Goal: Task Accomplishment & Management: Manage account settings

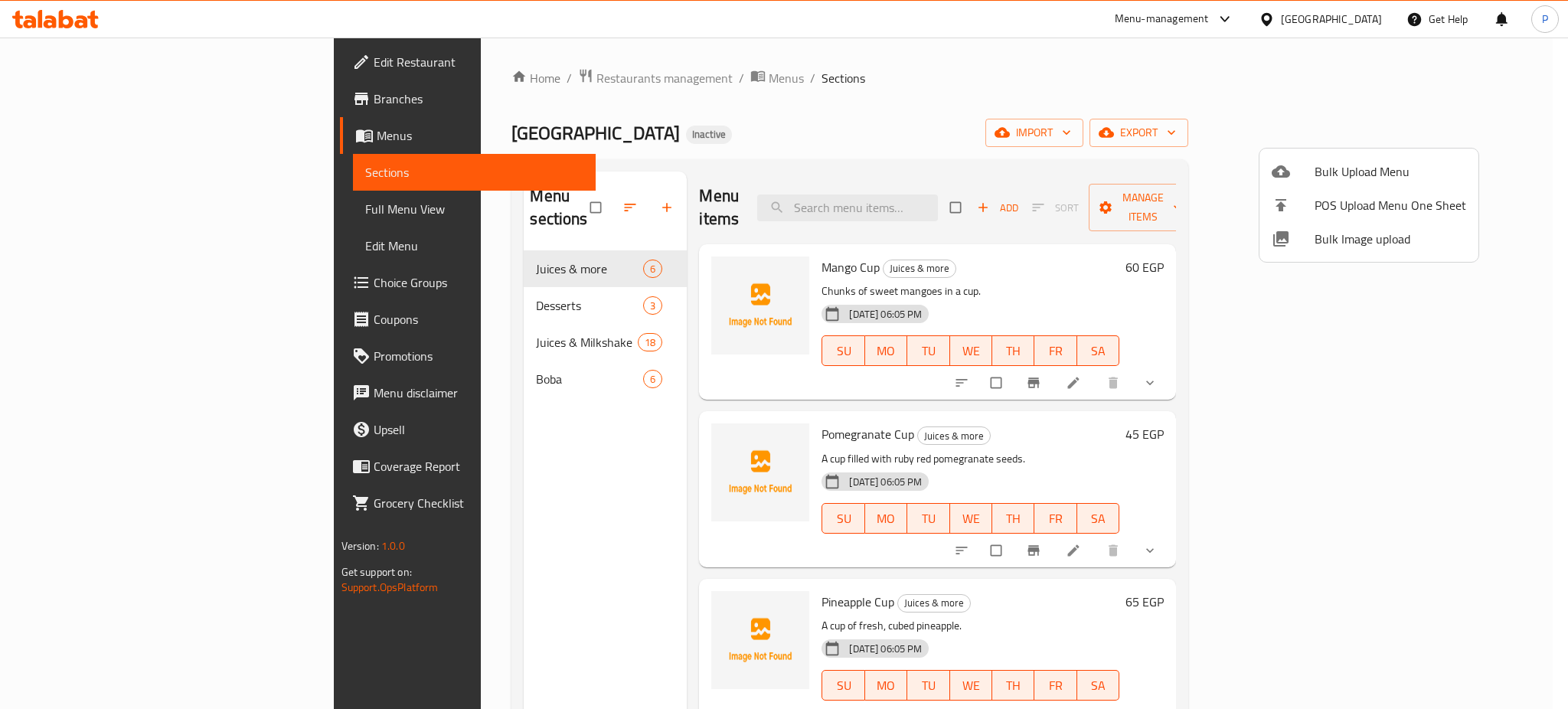
drag, startPoint x: 1088, startPoint y: 87, endPoint x: 789, endPoint y: 38, distance: 303.0
click at [1088, 87] on div at bounding box center [784, 354] width 1568 height 709
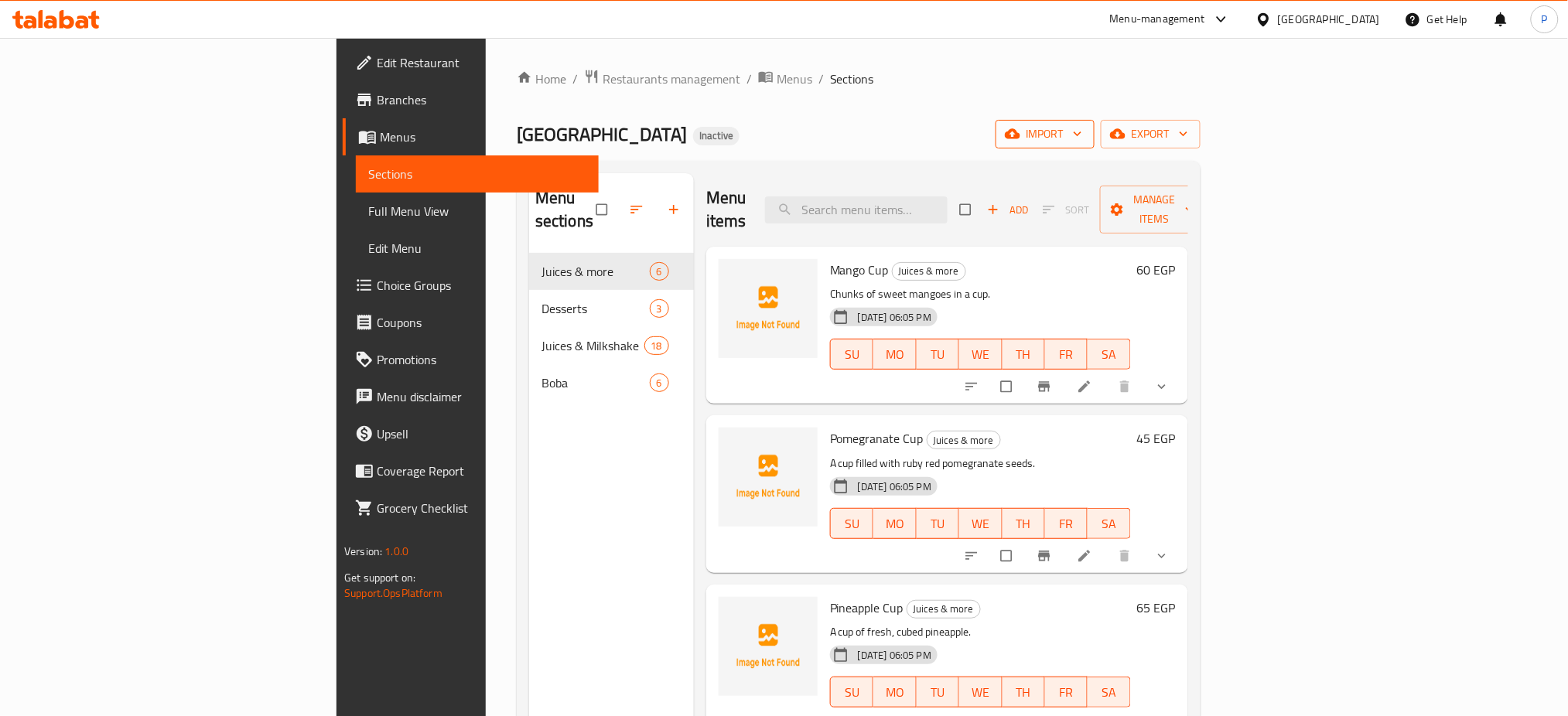
click at [1082, 144] on span "import" at bounding box center [1044, 135] width 74 height 20
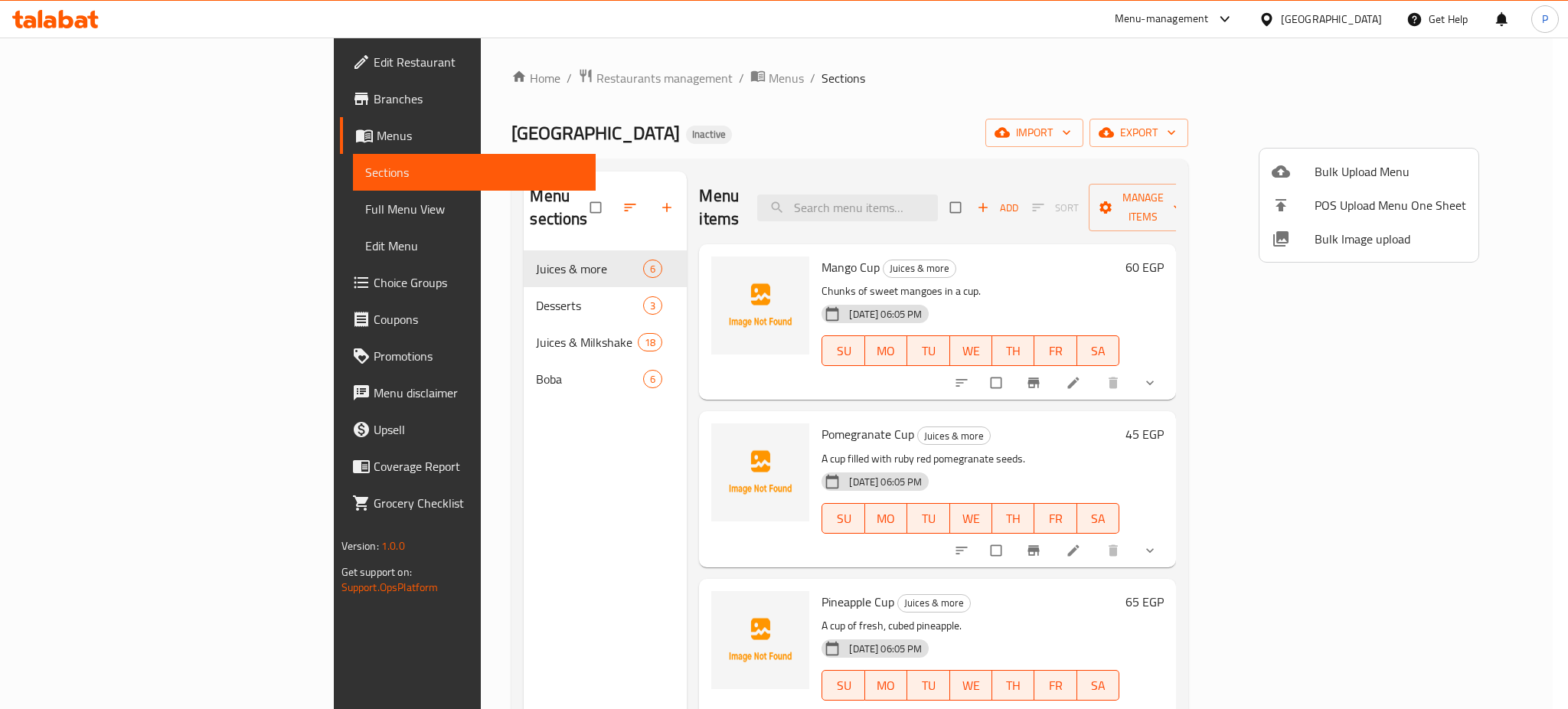
click at [1308, 243] on div at bounding box center [1293, 238] width 43 height 19
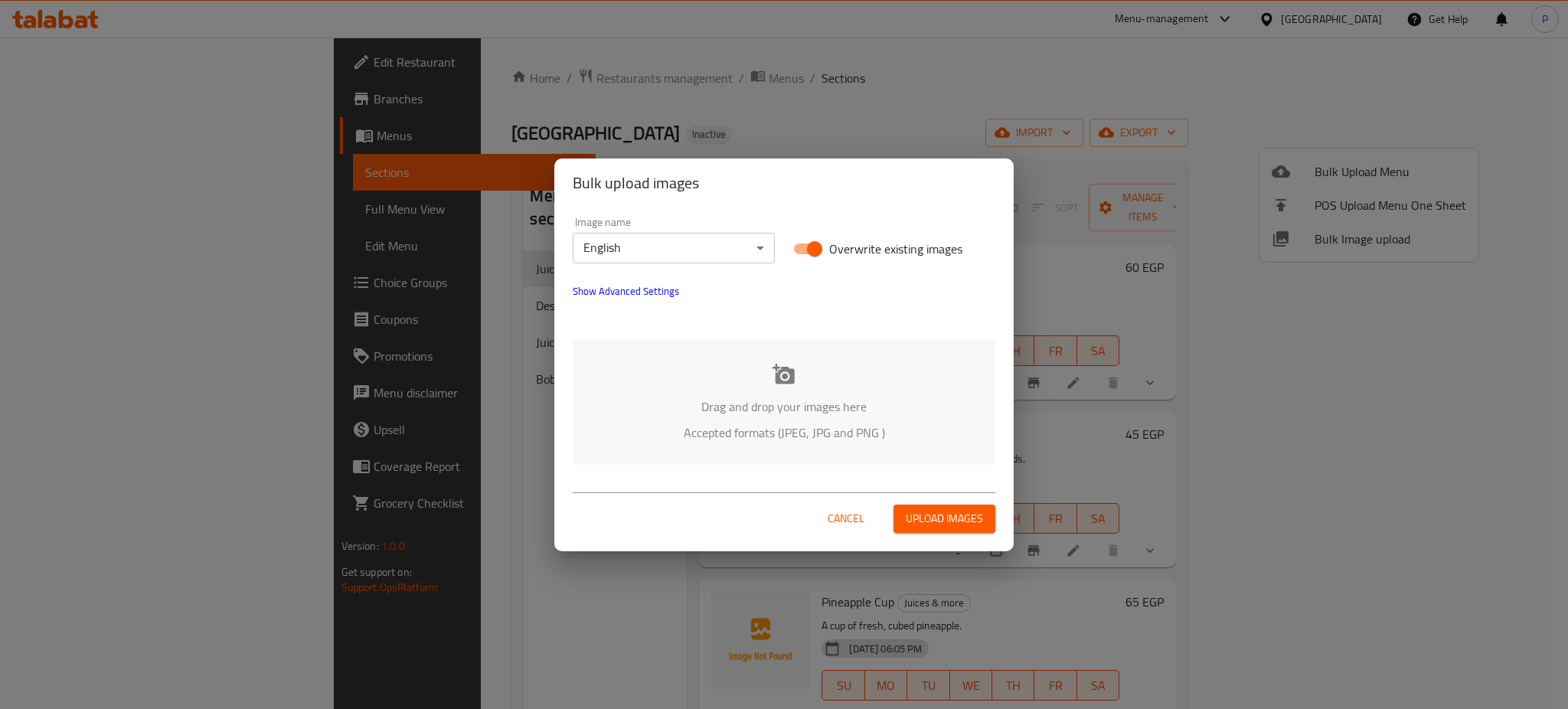
click at [742, 329] on div "Image name English ​ Overwrite existing images Show Advanced Settings Drag and …" at bounding box center [784, 341] width 459 height 267
click at [752, 400] on p "Drag and drop your images here" at bounding box center [784, 406] width 377 height 19
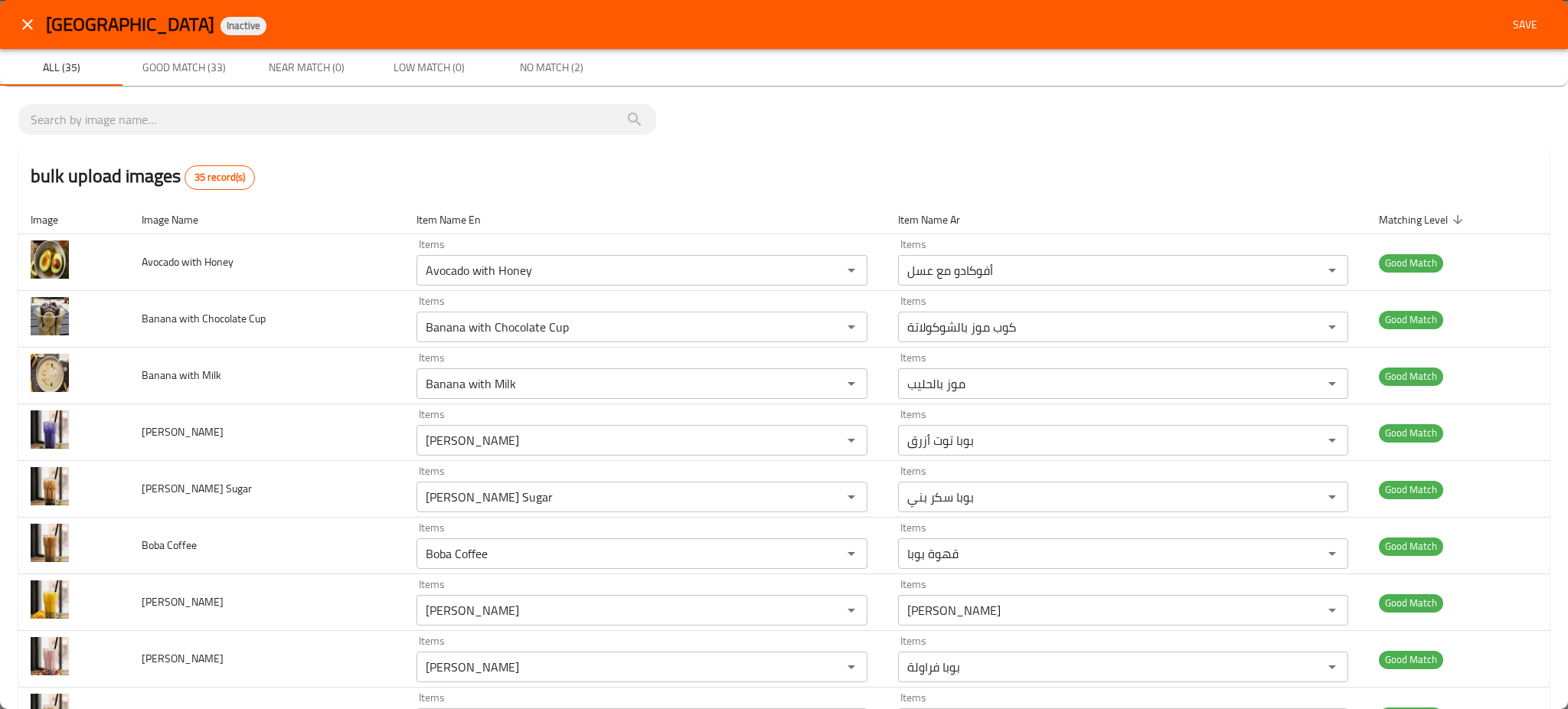
click at [1520, 32] on span "Save" at bounding box center [1526, 25] width 37 height 19
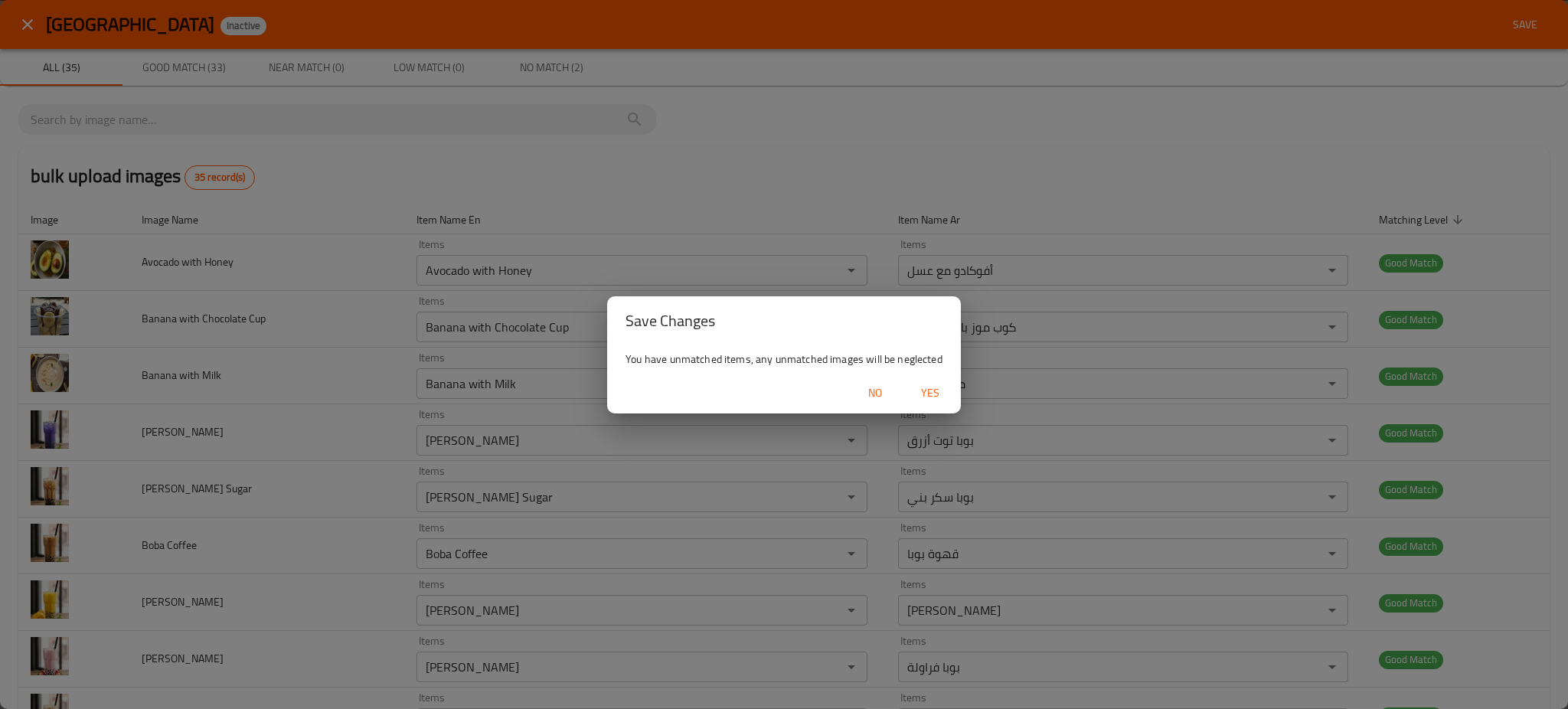
click at [944, 396] on span "Yes" at bounding box center [931, 394] width 37 height 19
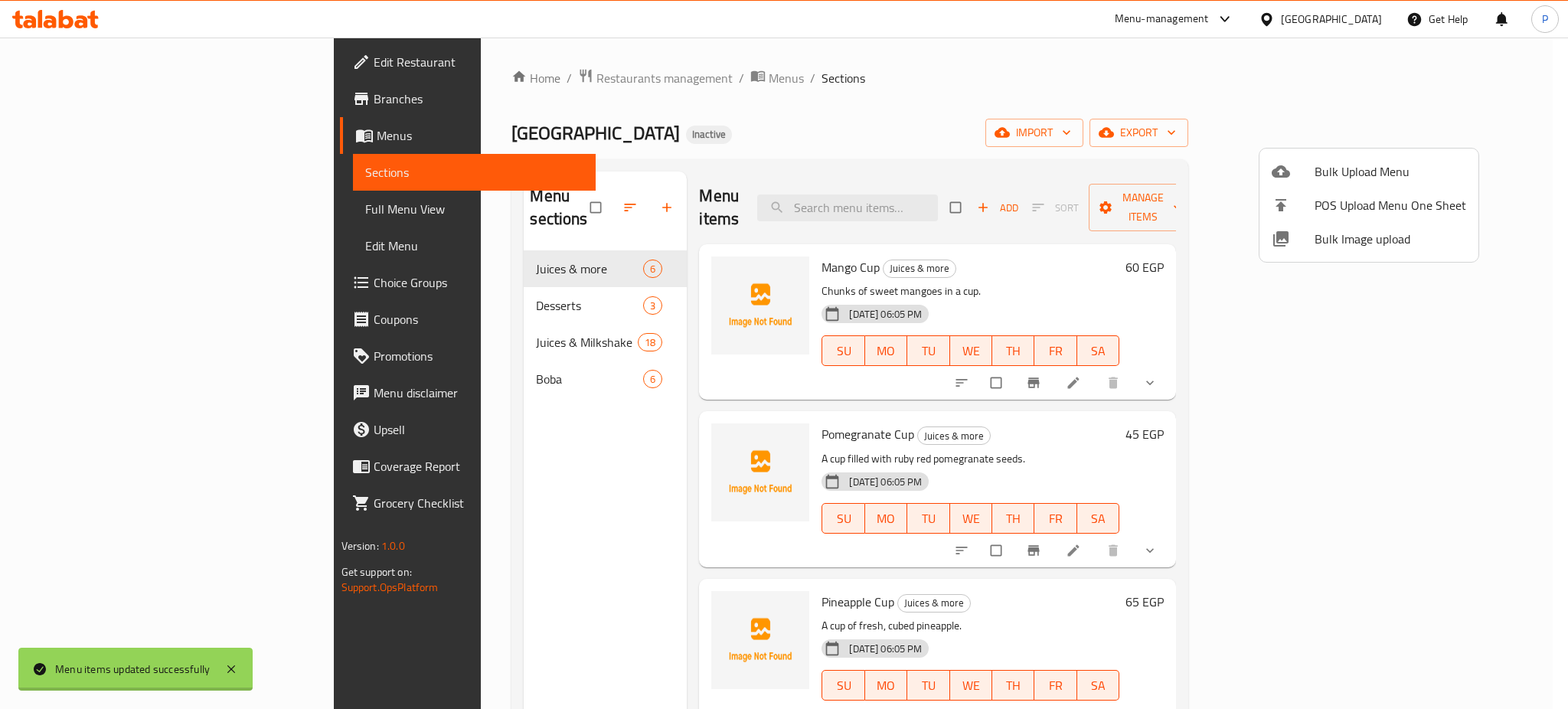
click at [454, 280] on div at bounding box center [784, 354] width 1568 height 709
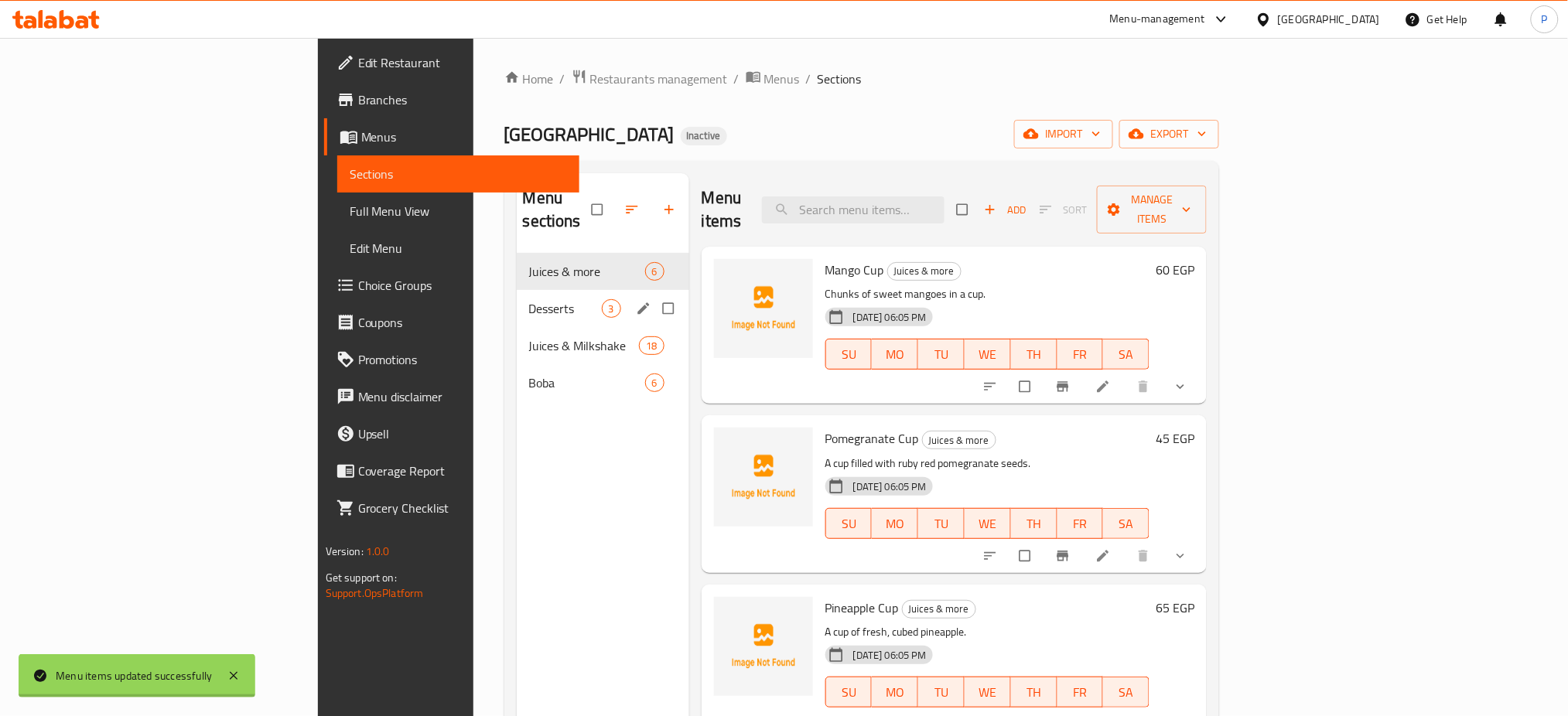
click at [516, 290] on div "Desserts 3" at bounding box center [602, 309] width 172 height 37
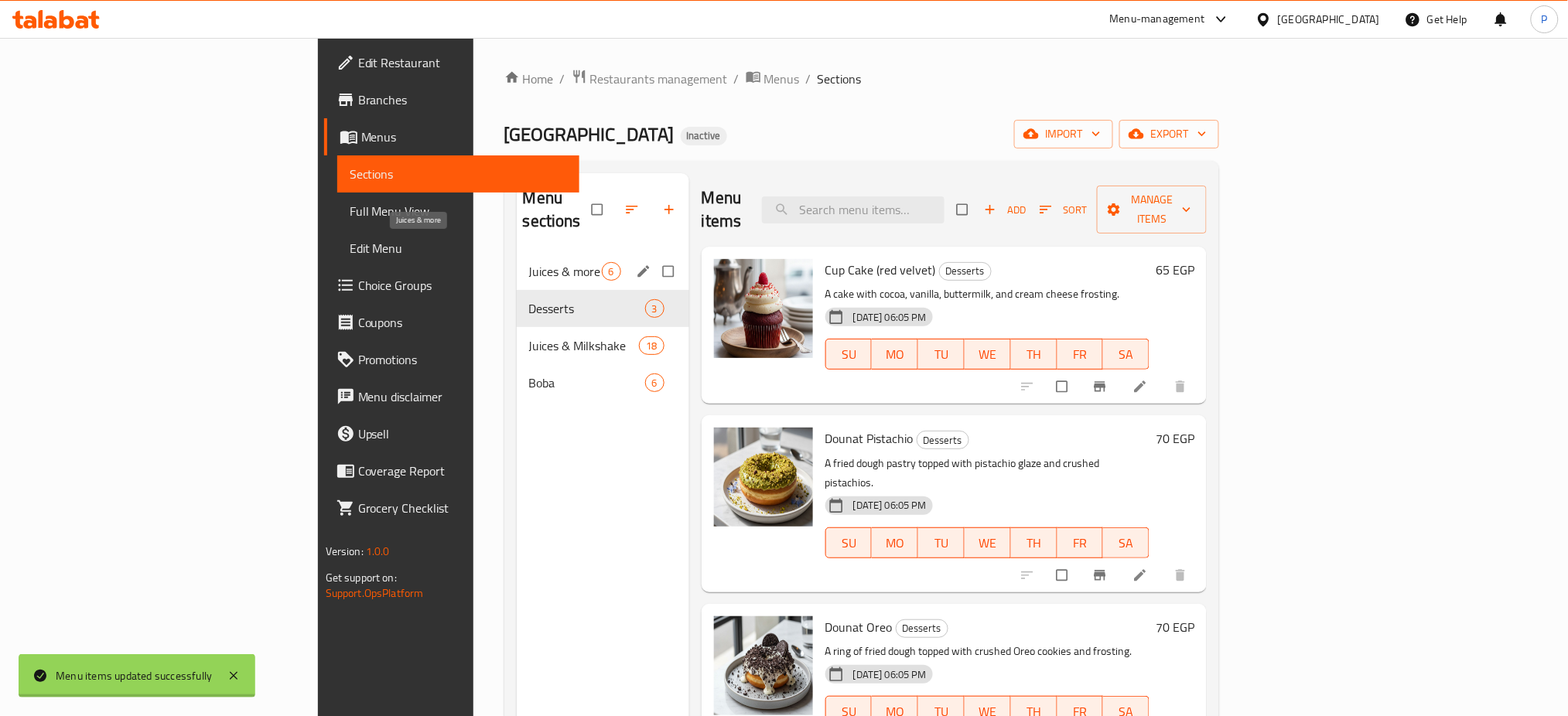
click at [529, 262] on span "Juices & more" at bounding box center [565, 271] width 73 height 19
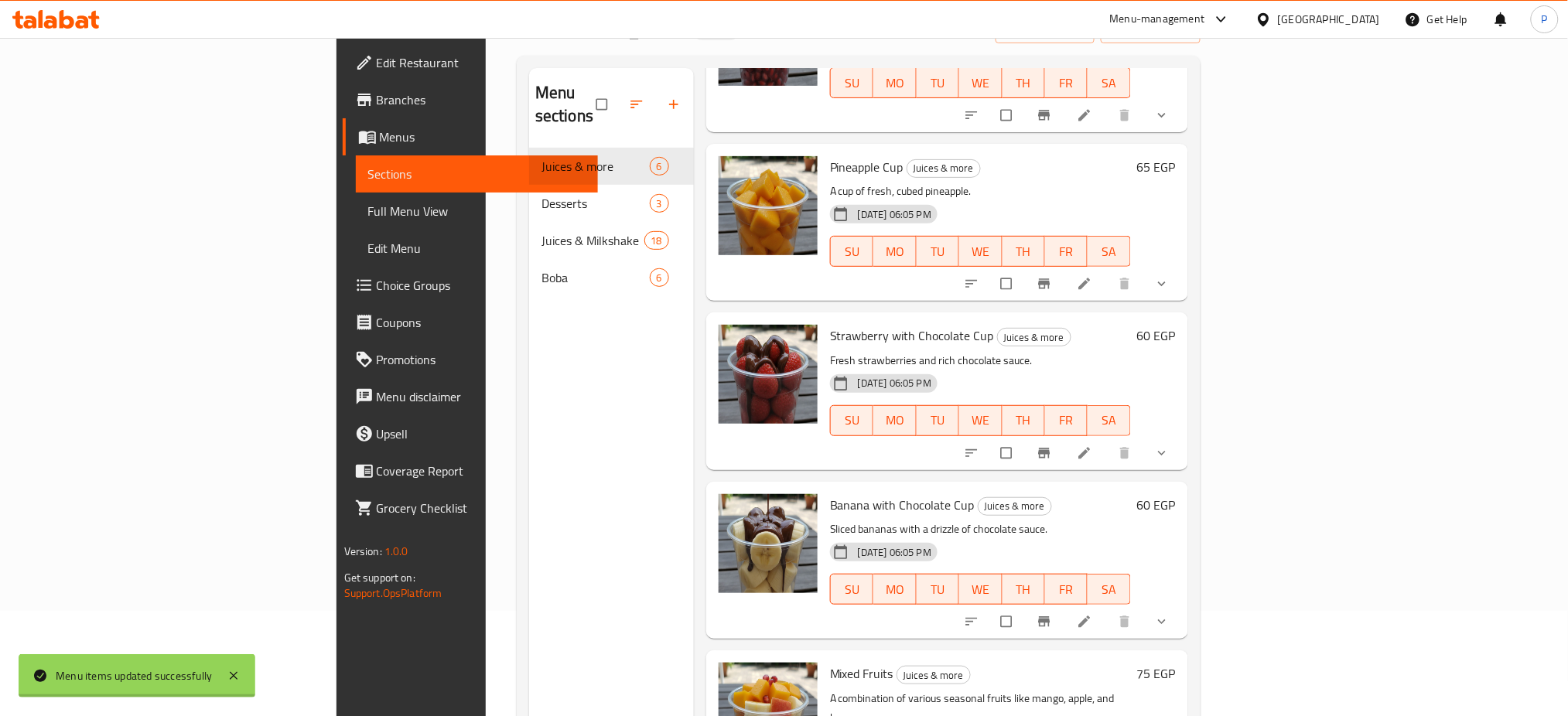
scroll to position [217, 0]
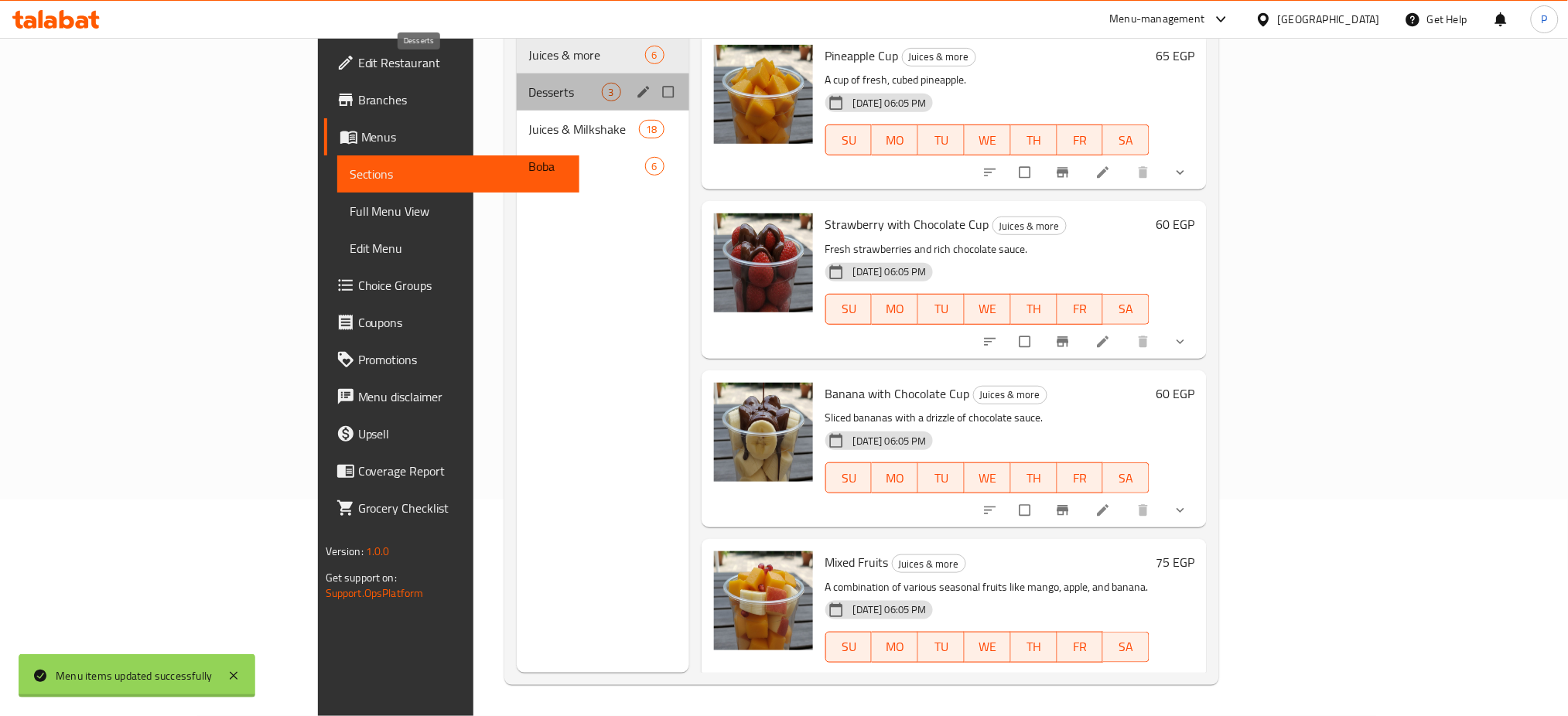
click at [529, 83] on span "Desserts" at bounding box center [565, 92] width 73 height 19
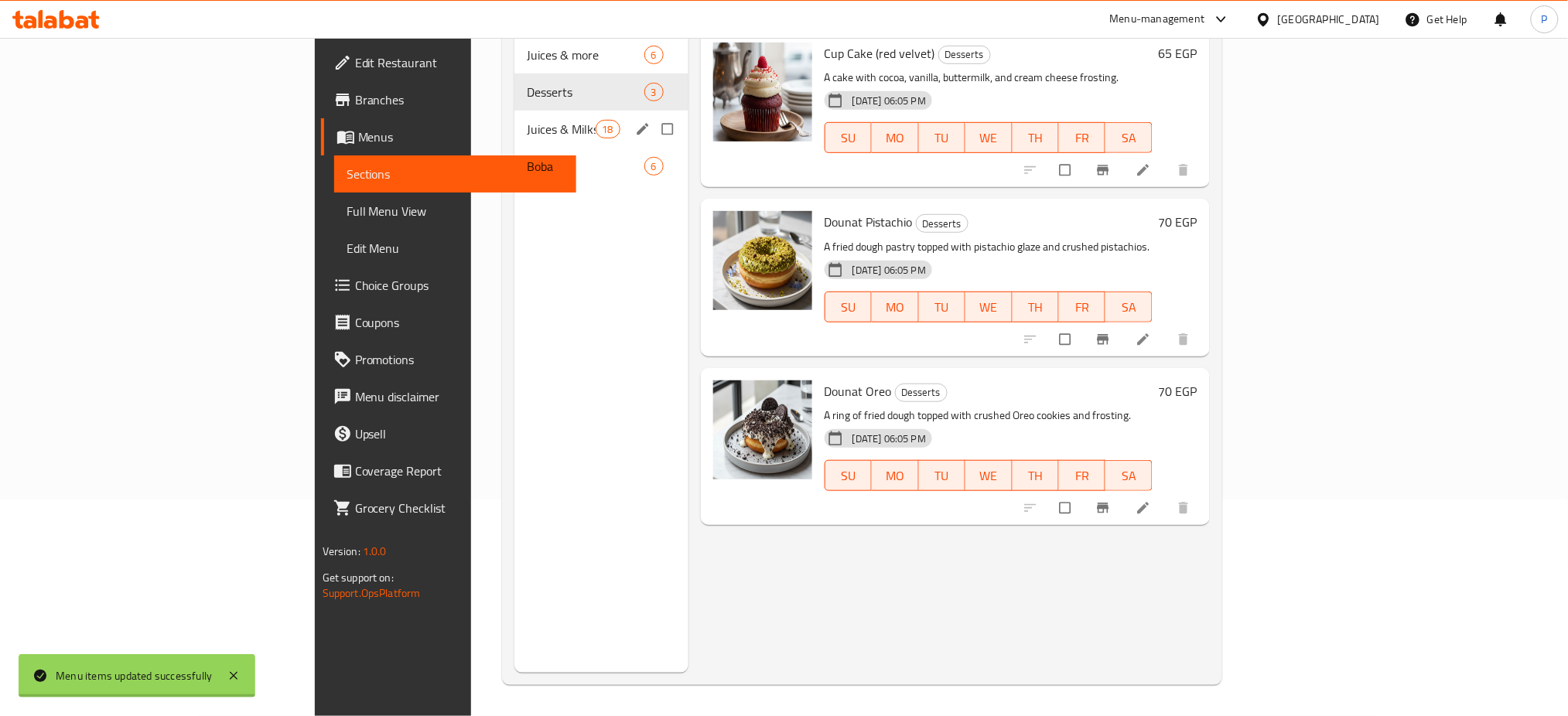
click at [515, 116] on div "Juices & Milkshake 18" at bounding box center [601, 129] width 174 height 37
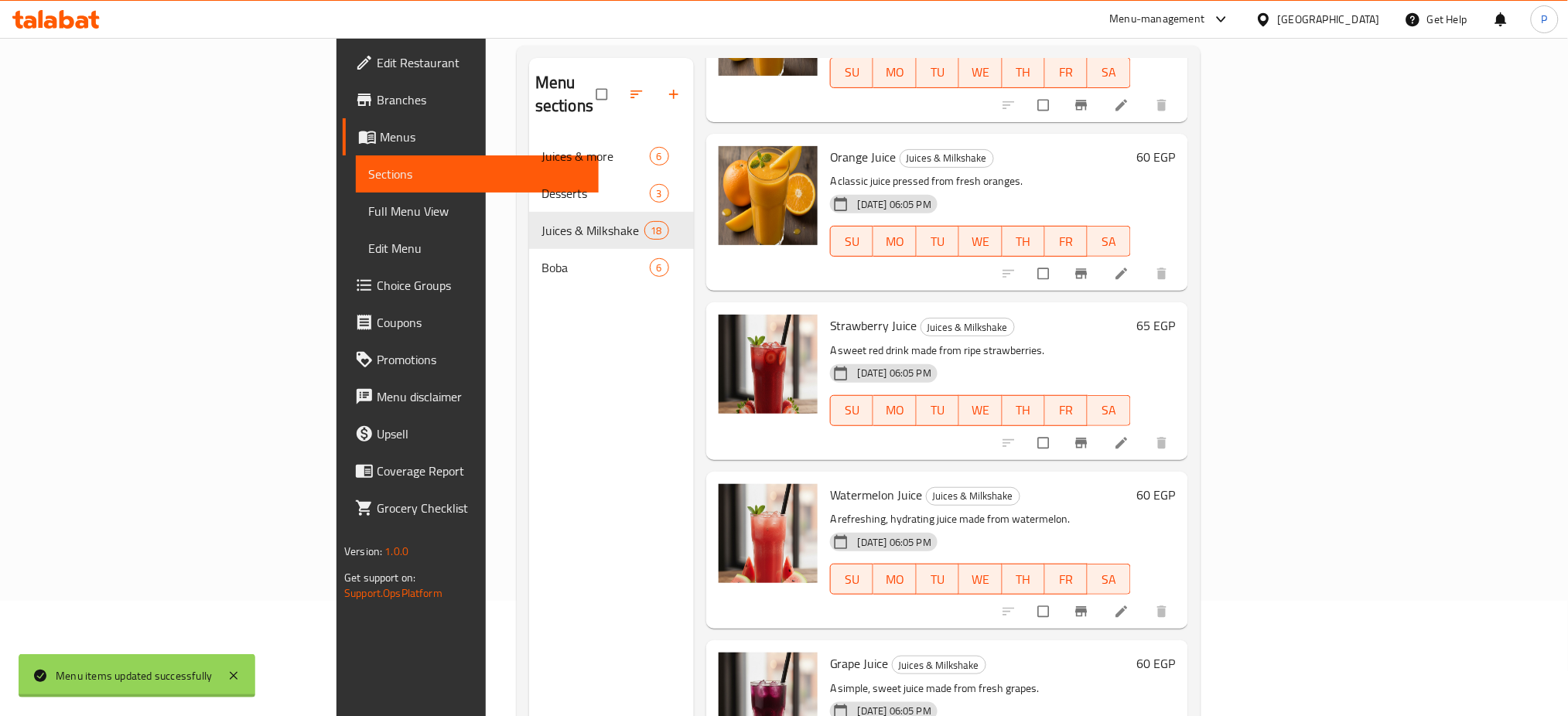
scroll to position [217, 0]
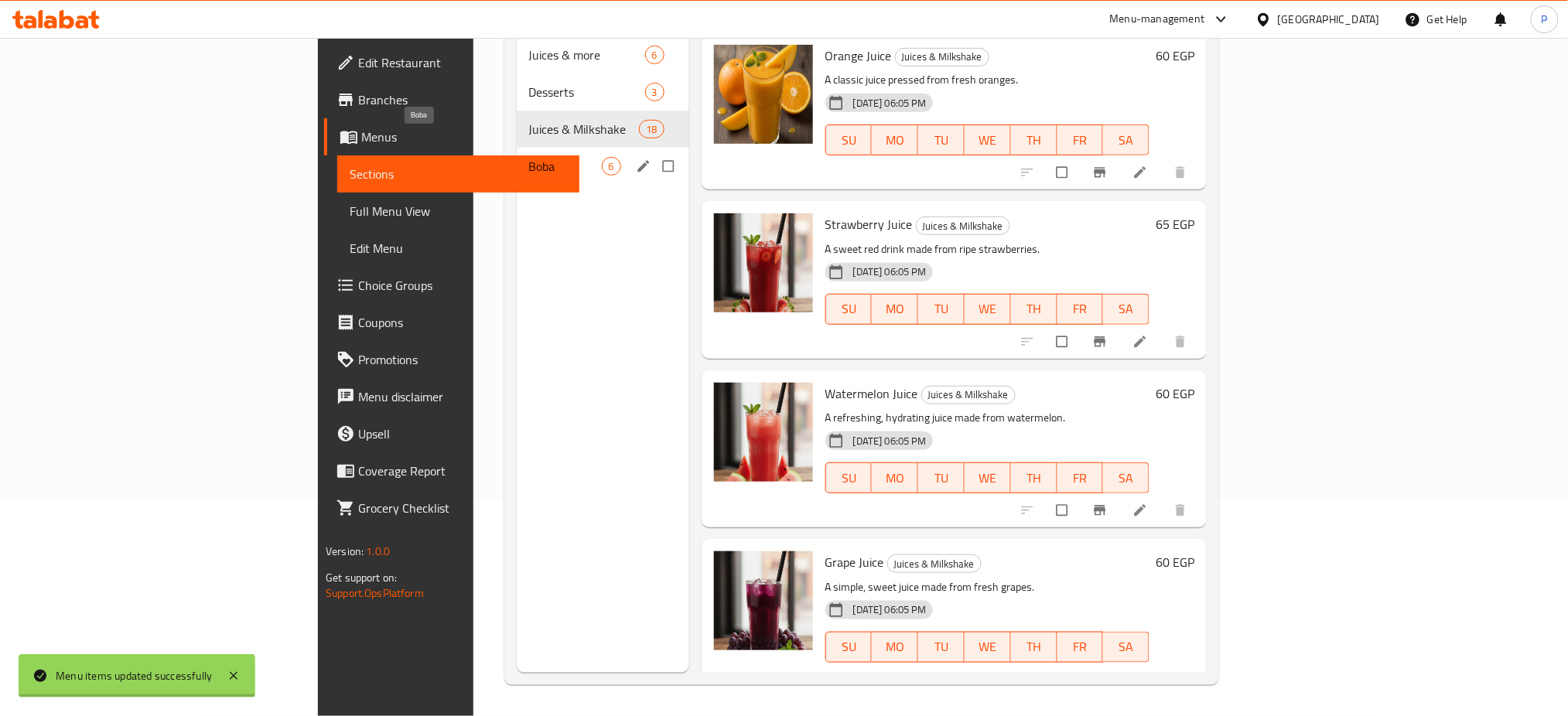
click at [529, 157] on span "Boba" at bounding box center [565, 166] width 73 height 19
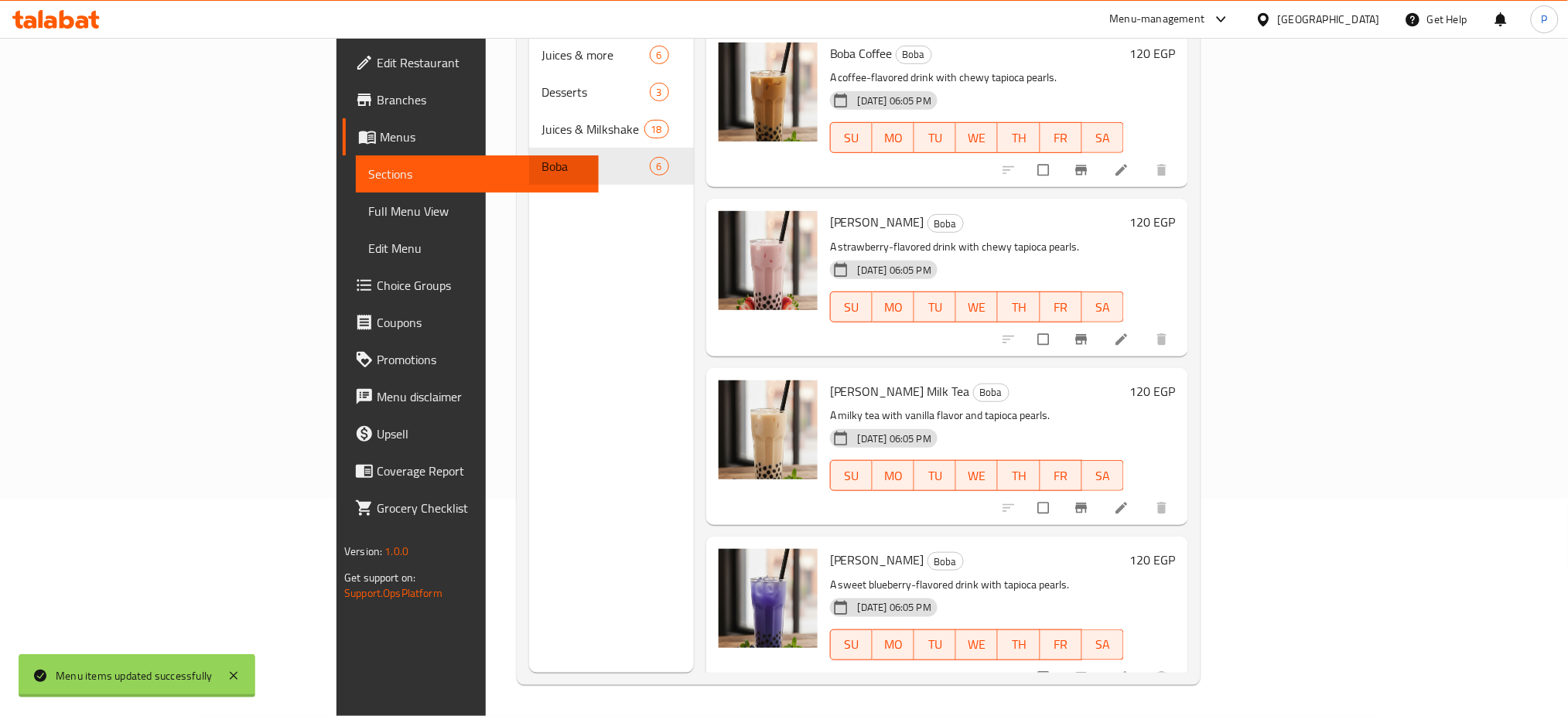
click at [368, 213] on span "Full Menu View" at bounding box center [477, 210] width 219 height 19
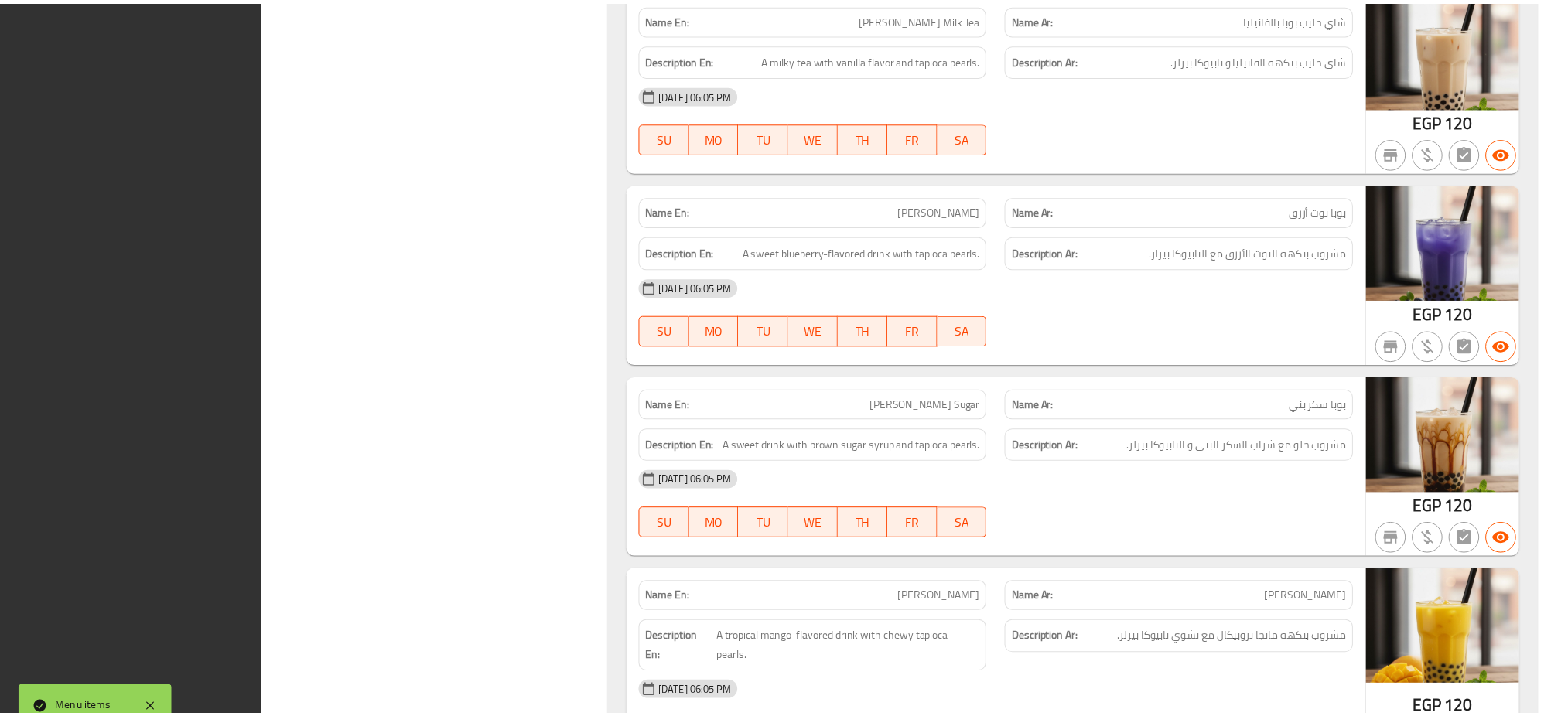
scroll to position [6785, 0]
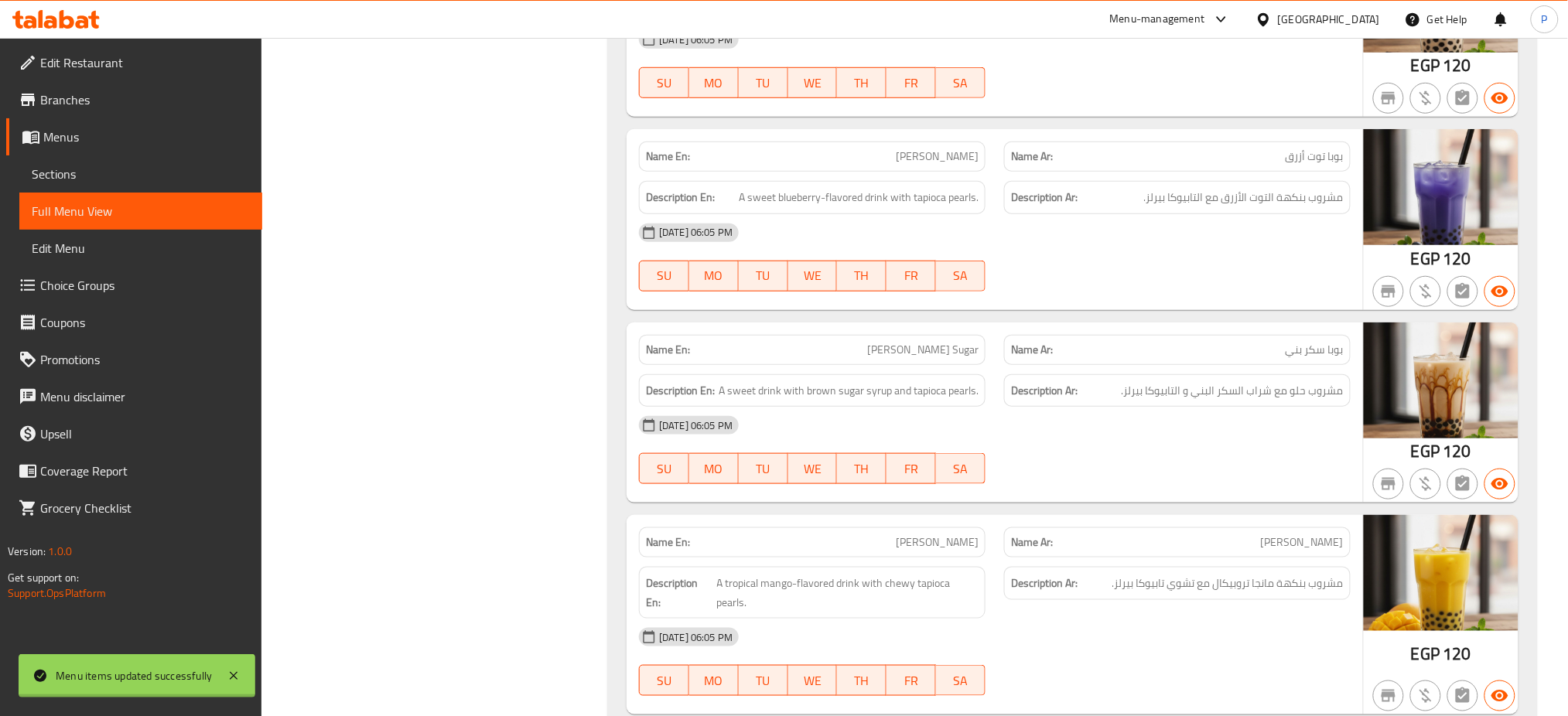
click at [1366, 17] on div "[GEOGRAPHIC_DATA]" at bounding box center [1329, 19] width 102 height 17
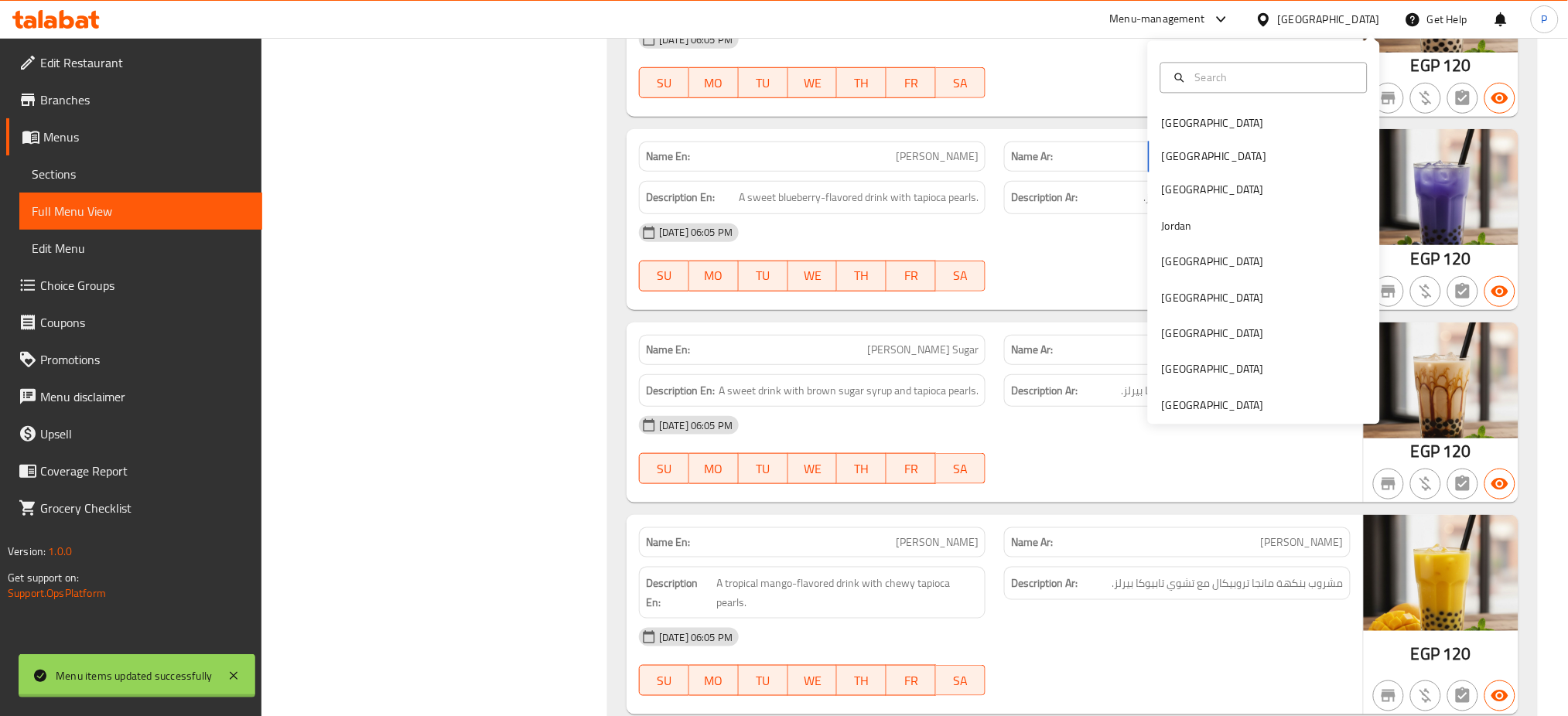
click at [94, 72] on span "Edit Restaurant" at bounding box center [144, 62] width 210 height 19
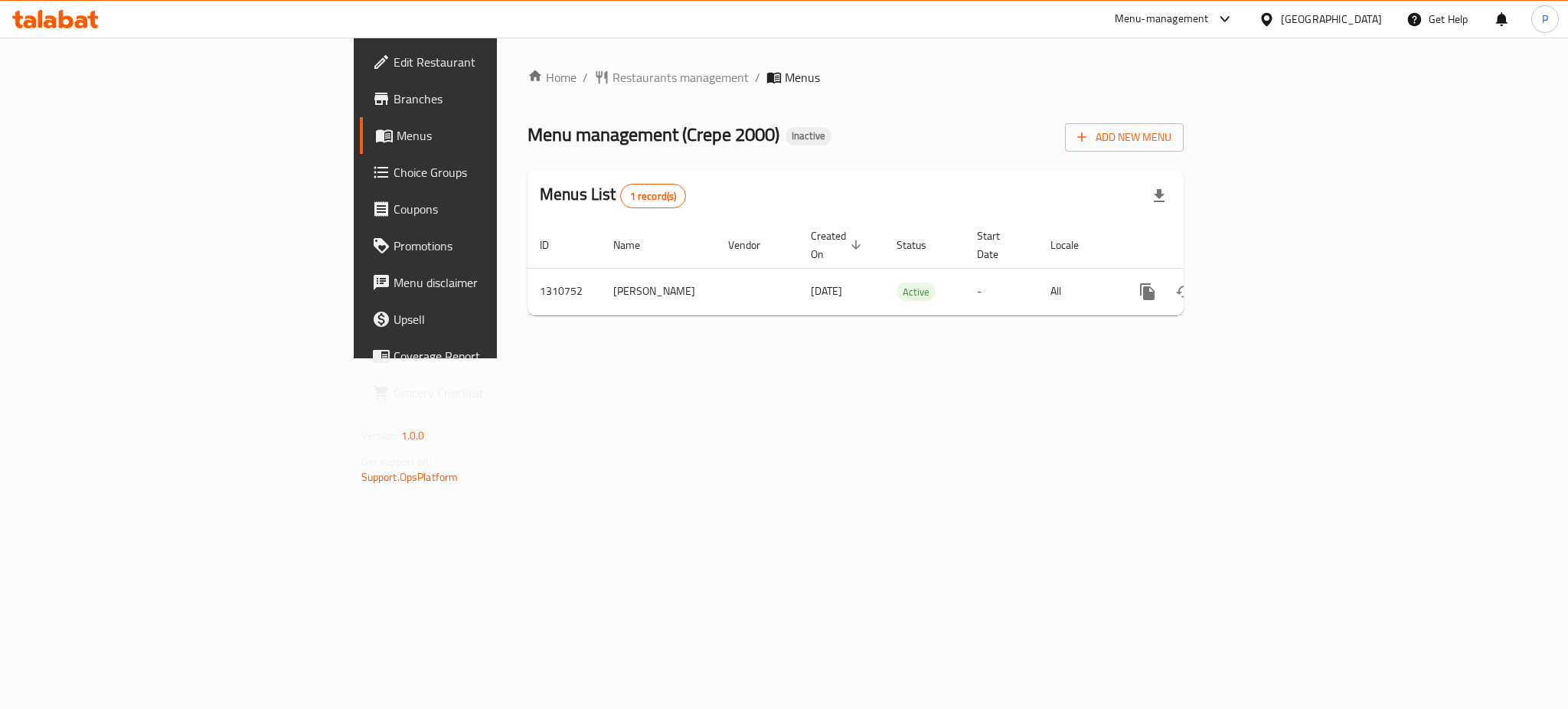
click at [1215, 358] on div "Home / Restaurants management / Menus Menu management ( Crepe 2000 ) Inactive A…" at bounding box center [856, 197] width 718 height 321
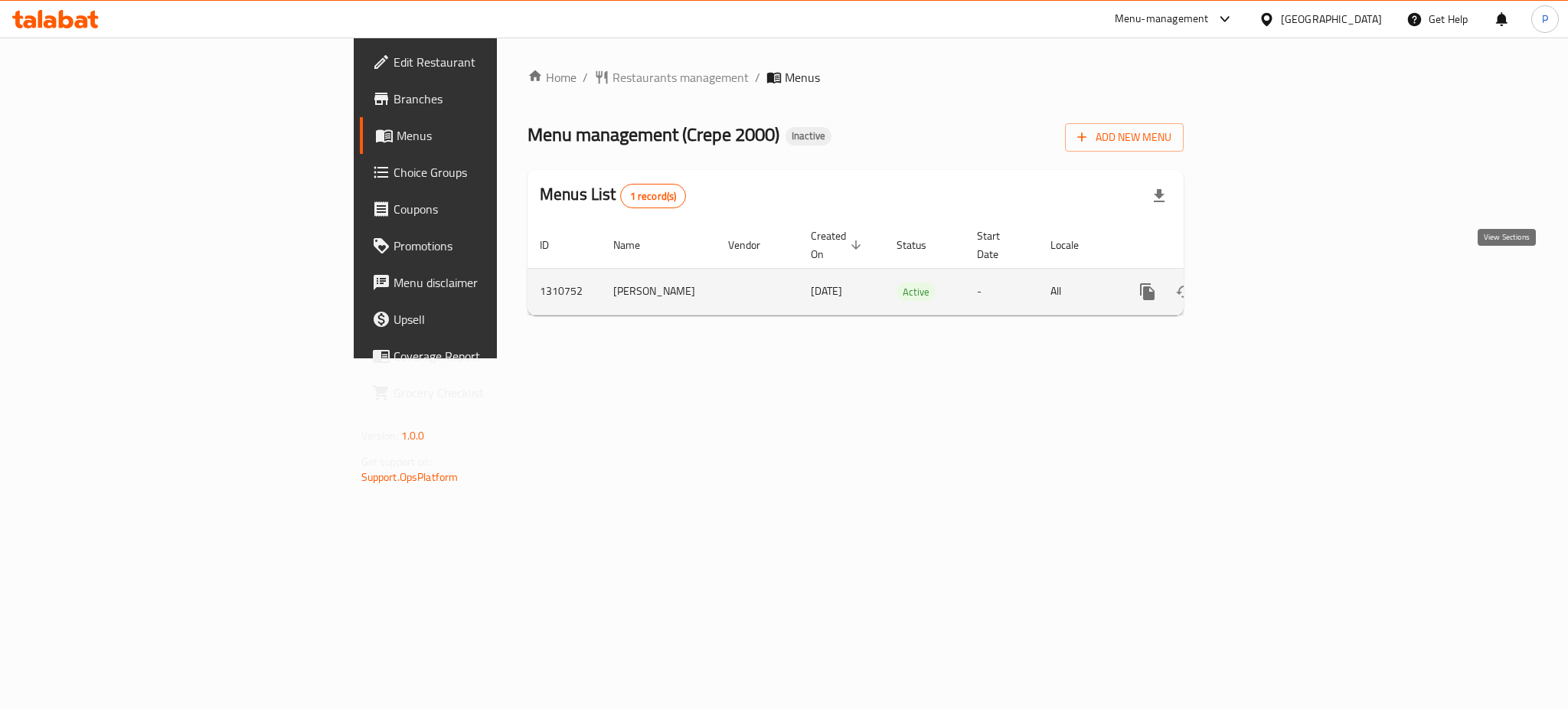
click at [1267, 283] on icon "enhanced table" at bounding box center [1258, 291] width 19 height 19
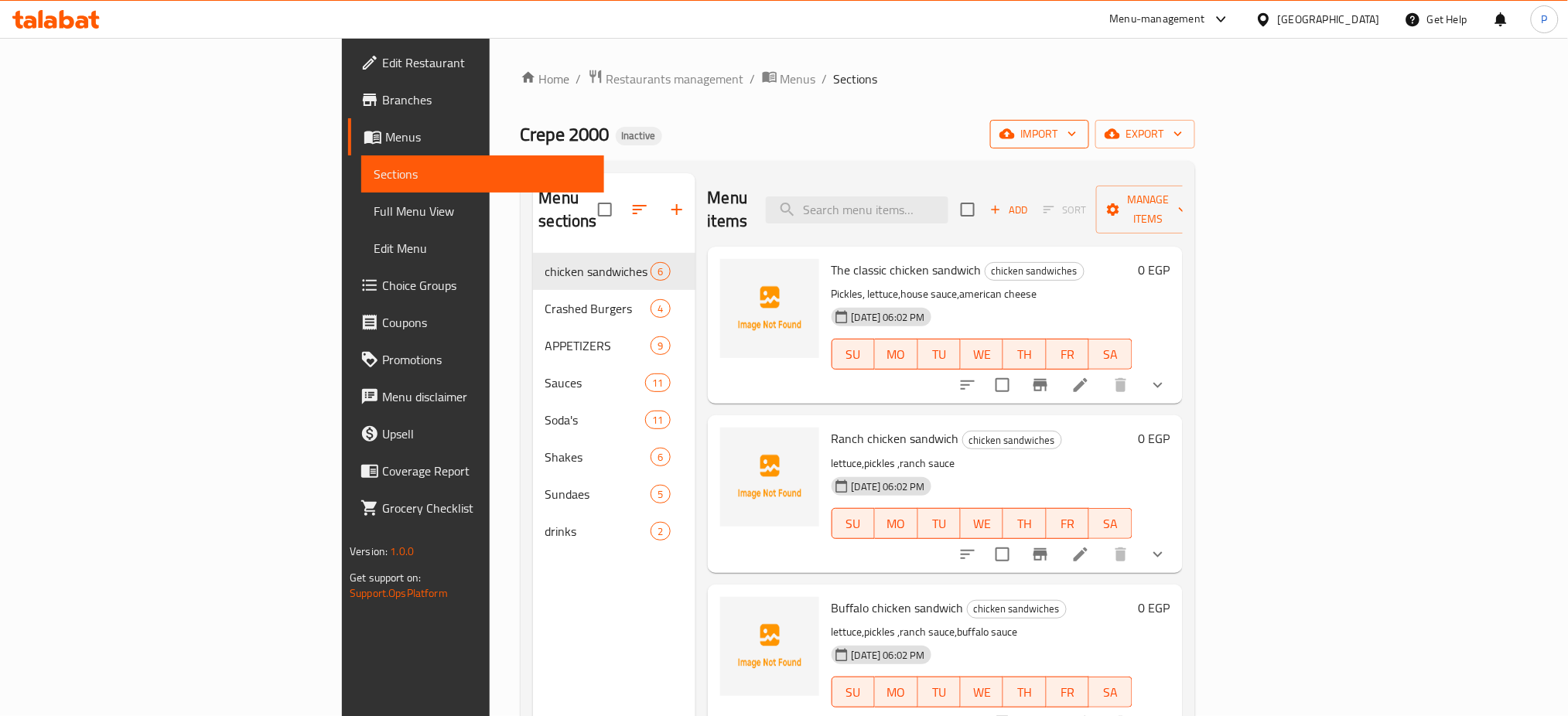
click at [1089, 145] on button "import" at bounding box center [1039, 134] width 99 height 29
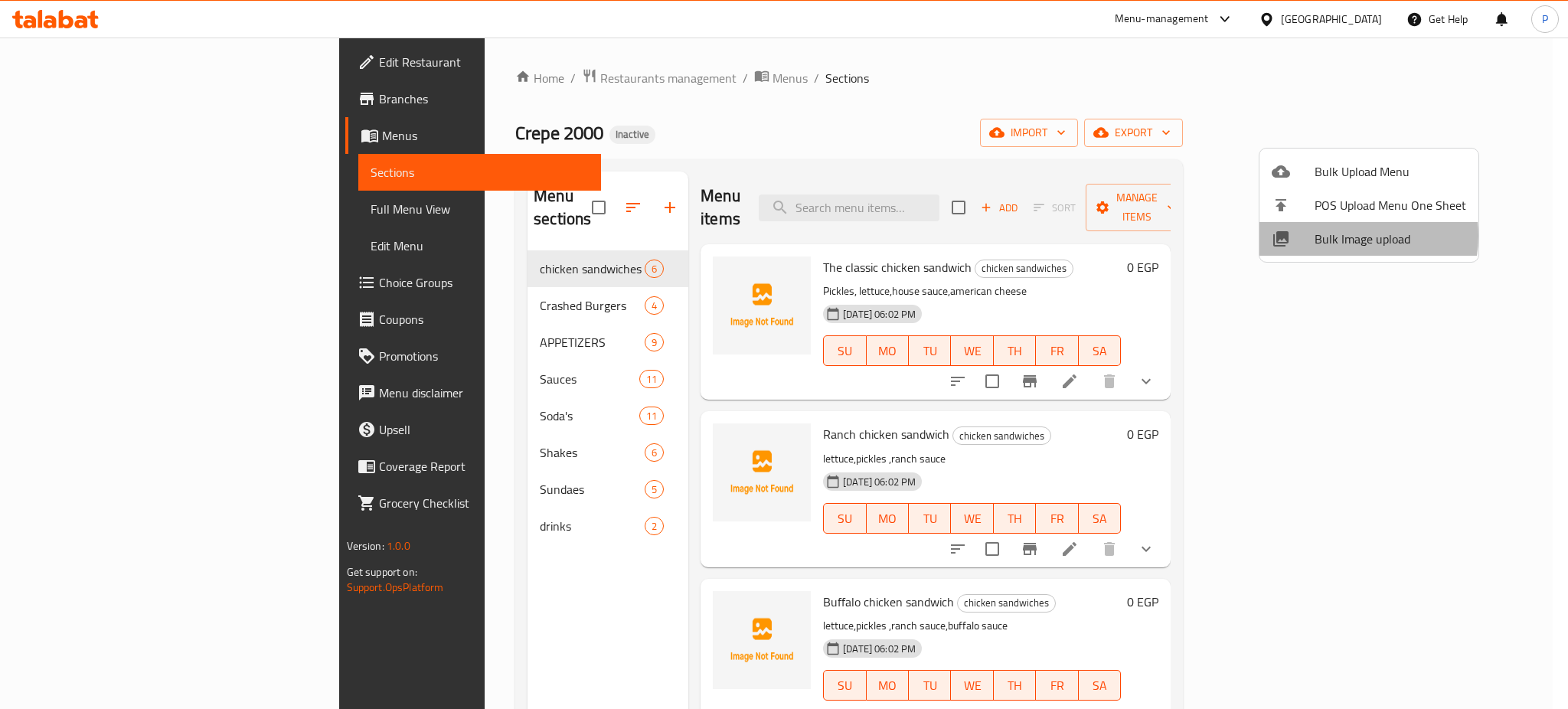
click at [1342, 236] on span "Bulk Image upload" at bounding box center [1391, 238] width 152 height 19
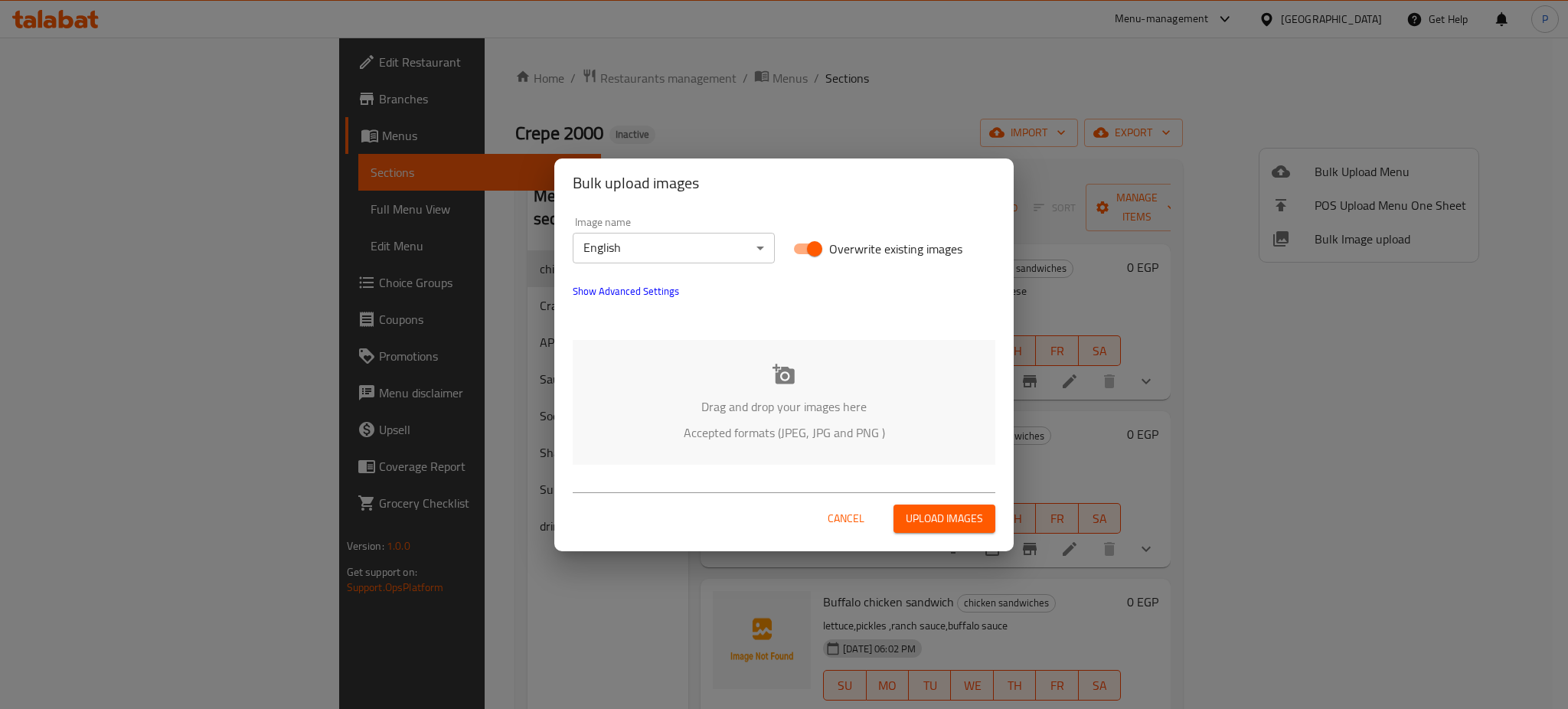
click at [727, 386] on div "Drag and drop your images here Accepted formats (JPEG, JPG and PNG )" at bounding box center [784, 402] width 423 height 124
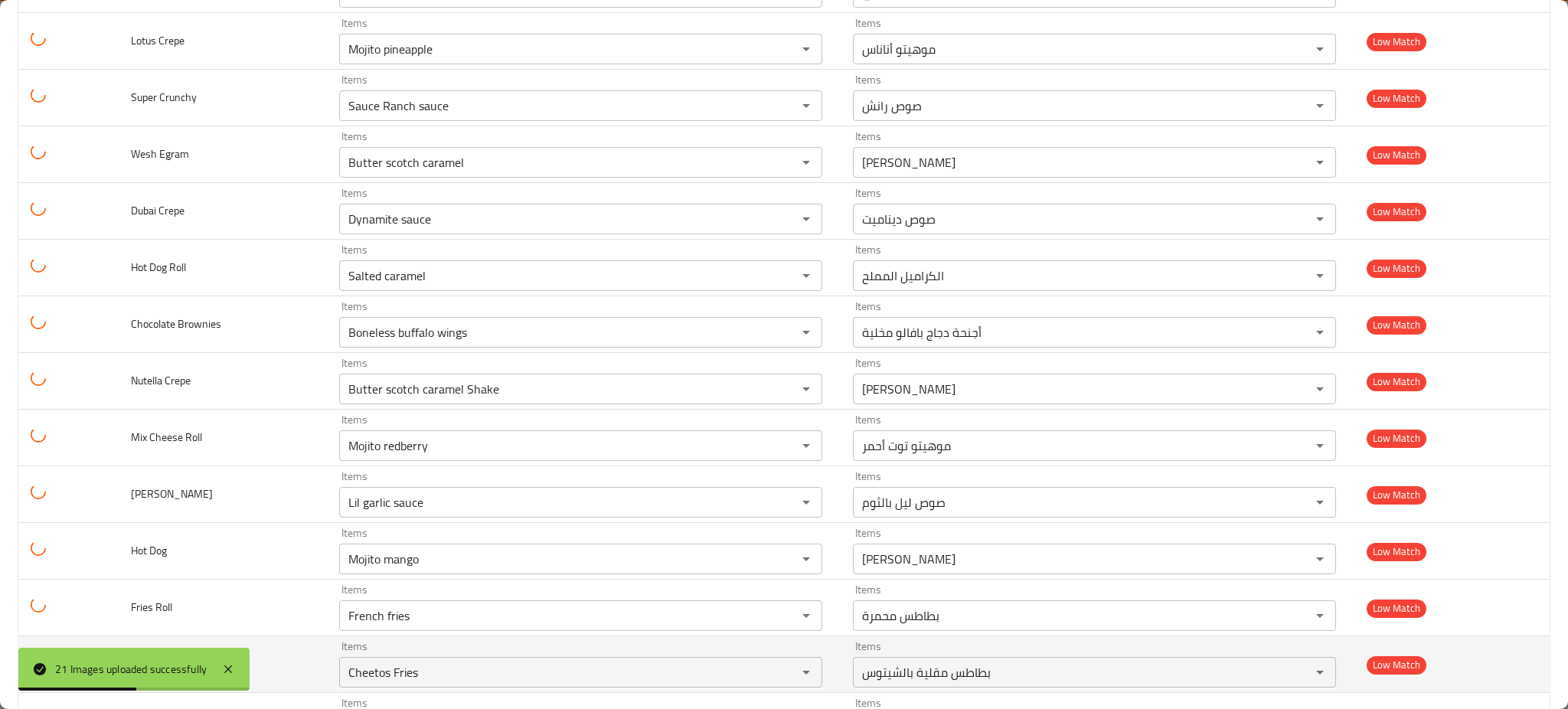
scroll to position [613, 0]
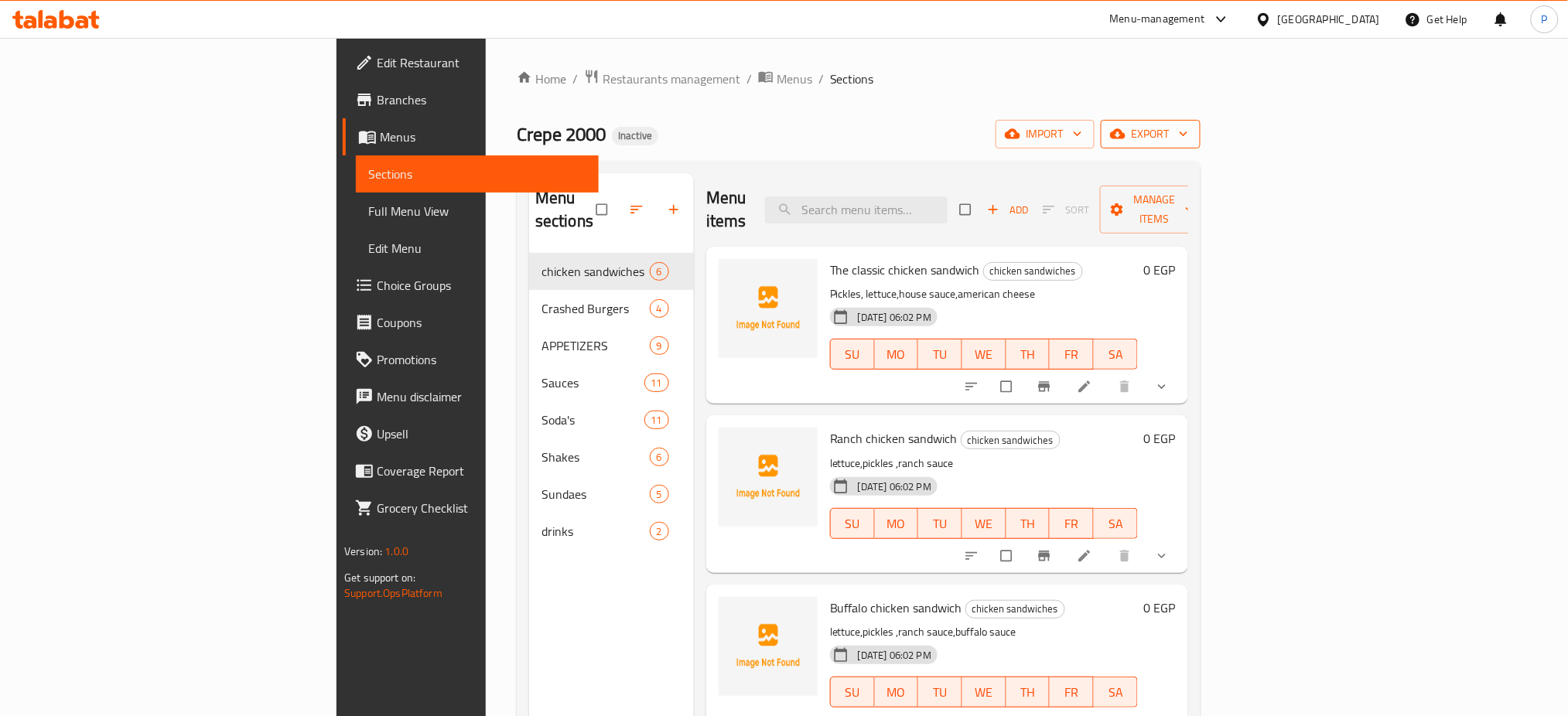
click at [1188, 125] on span "export" at bounding box center [1151, 135] width 75 height 20
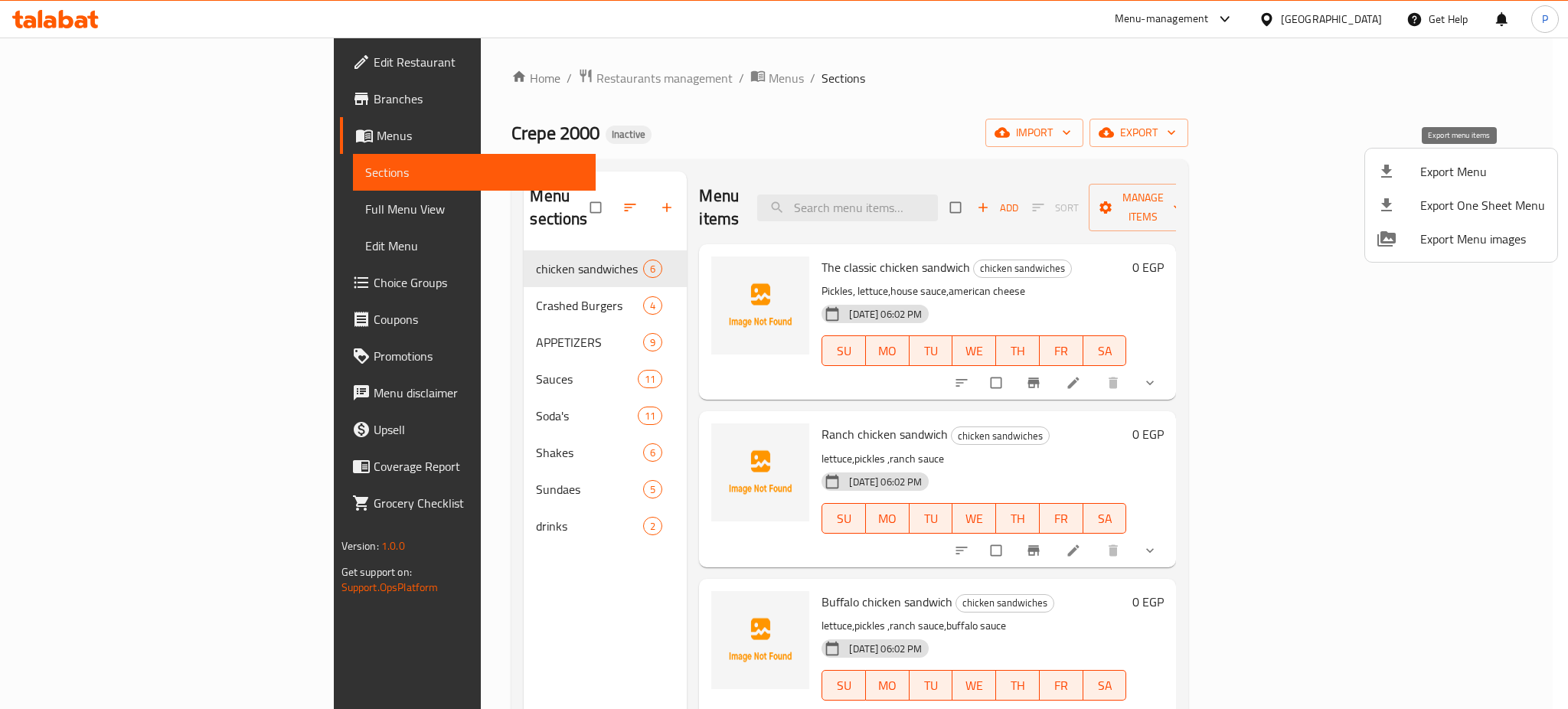
click at [1455, 169] on span "Export Menu" at bounding box center [1482, 171] width 124 height 19
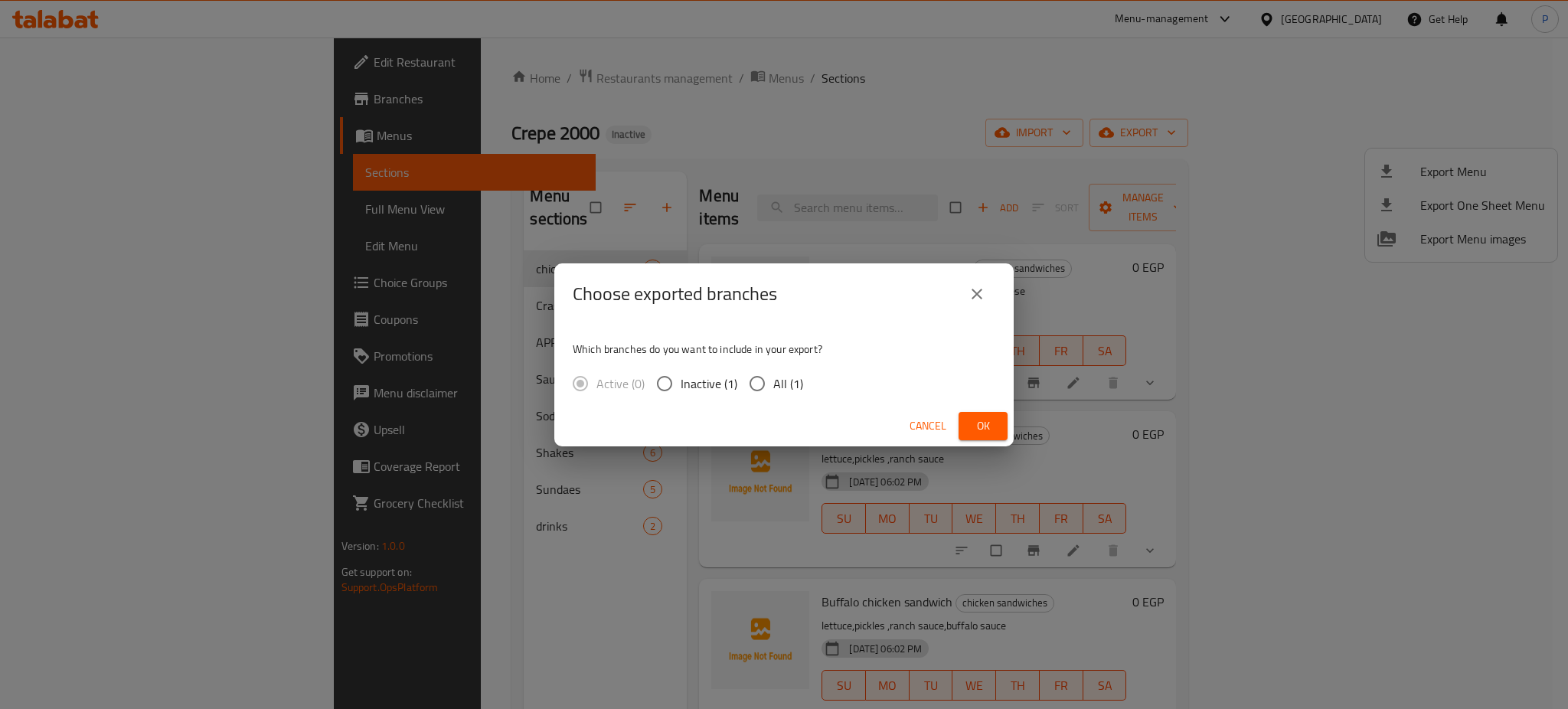
click at [753, 398] on input "All (1)" at bounding box center [758, 383] width 32 height 32
radio input "true"
click at [972, 422] on span "Ok" at bounding box center [984, 426] width 25 height 19
